Goal: Transaction & Acquisition: Purchase product/service

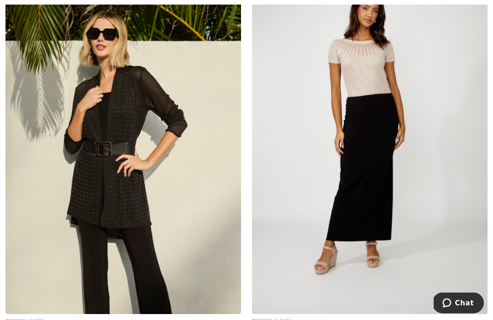
scroll to position [6004, 0]
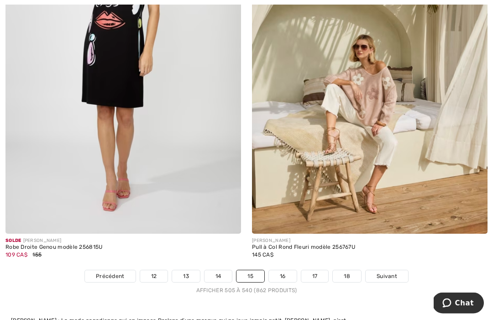
scroll to position [7296, 0]
click at [280, 270] on link "16" at bounding box center [283, 276] width 28 height 12
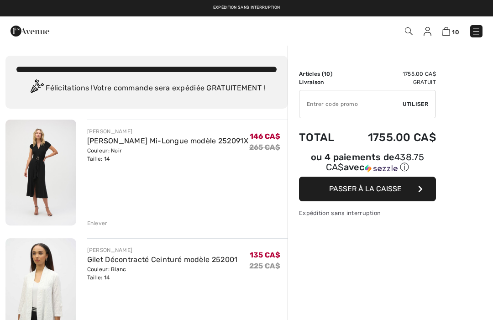
checkbox input "true"
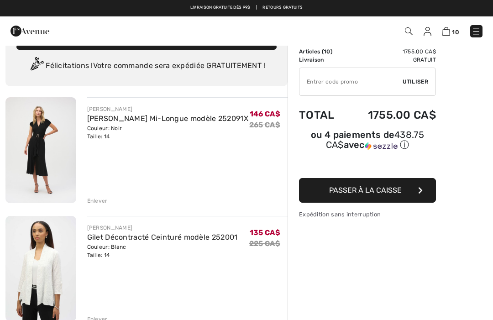
scroll to position [21, 0]
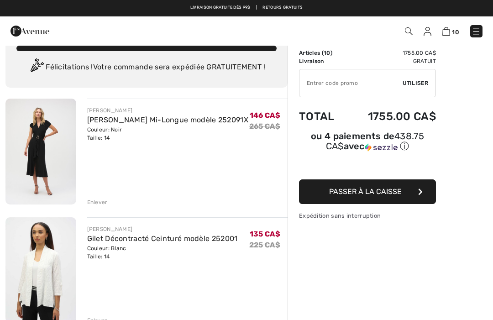
click at [109, 123] on link "Robe Portefeuille Mi-Longue modèle 252091X" at bounding box center [167, 119] width 161 height 9
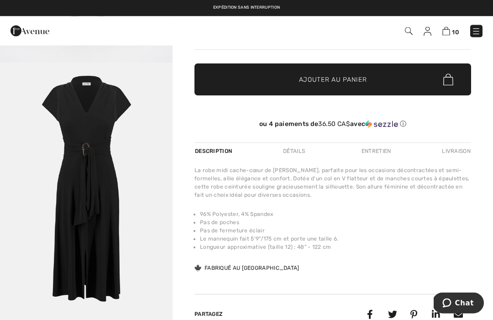
scroll to position [230, 0]
